Goal: Register for event/course

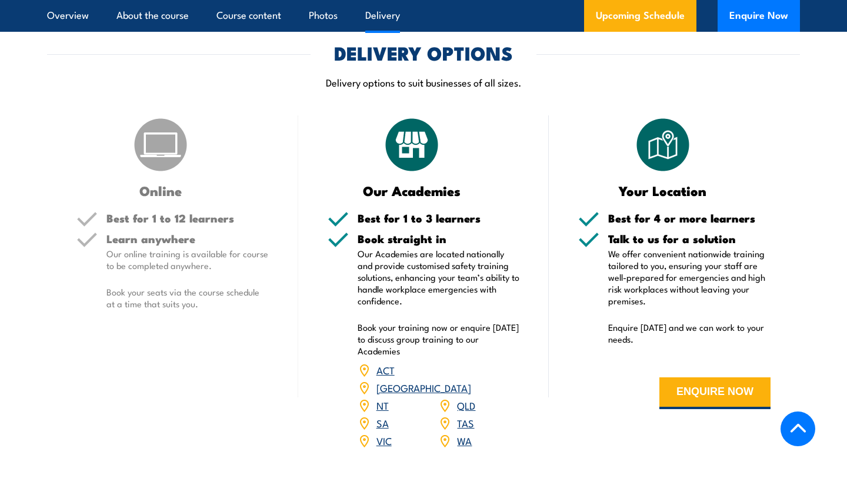
scroll to position [1613, 0]
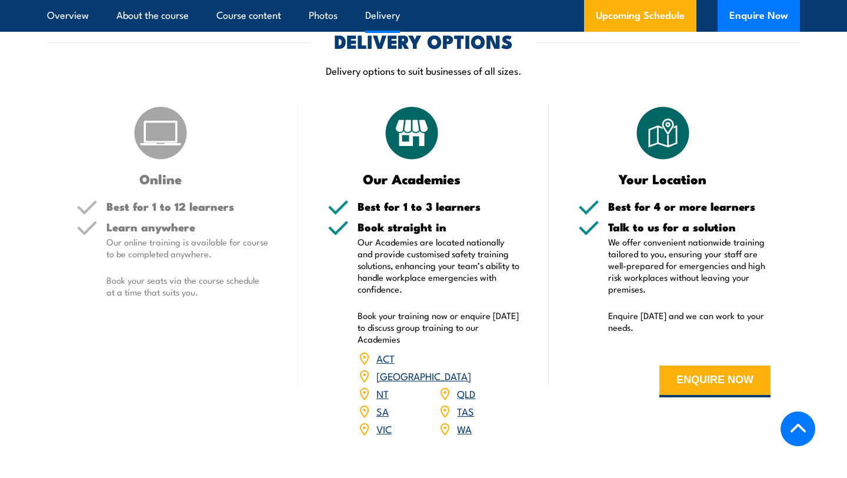
click at [162, 137] on img at bounding box center [160, 133] width 59 height 59
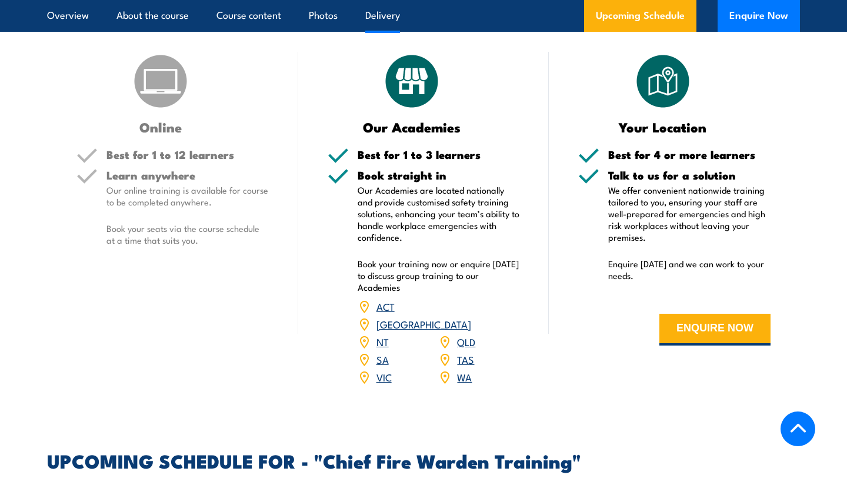
scroll to position [1665, 0]
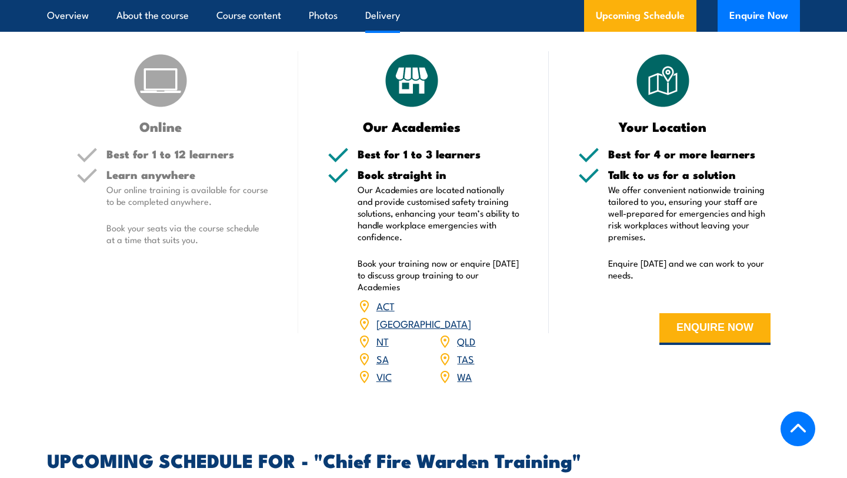
click at [465, 316] on link "[GEOGRAPHIC_DATA]" at bounding box center [424, 323] width 95 height 14
